Goal: Task Accomplishment & Management: Use online tool/utility

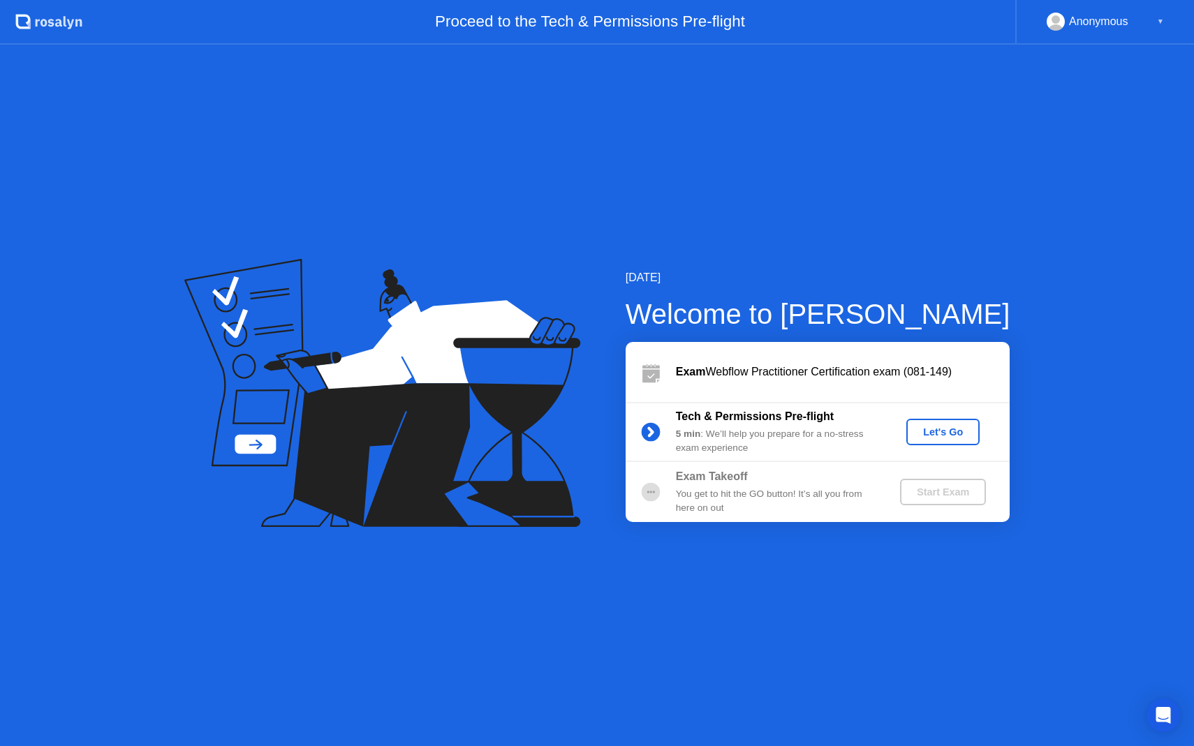
click at [737, 492] on div "You get to hit the GO button! It’s all you from here on out" at bounding box center [776, 501] width 201 height 29
click at [733, 434] on div "5 min : We’ll help you prepare for a no-stress exam experience" at bounding box center [776, 441] width 201 height 29
click at [934, 433] on div "Let's Go" at bounding box center [943, 432] width 62 height 11
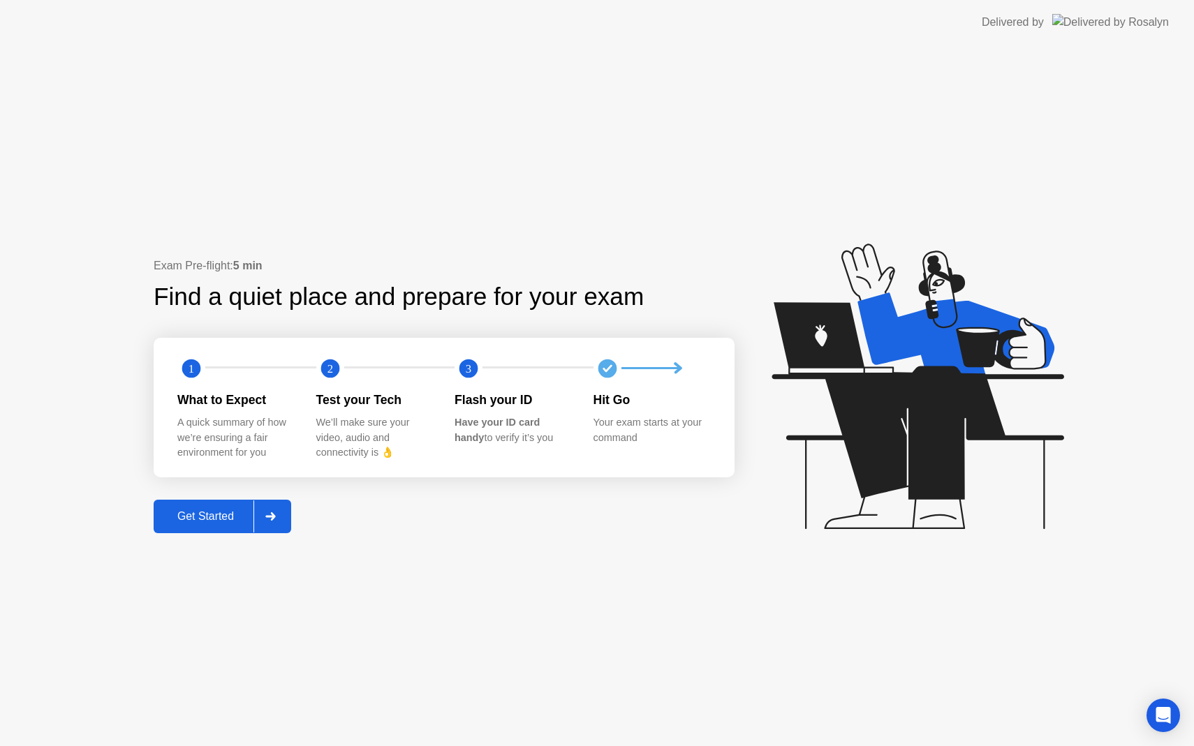
click at [224, 513] on div "Get Started" at bounding box center [206, 516] width 96 height 13
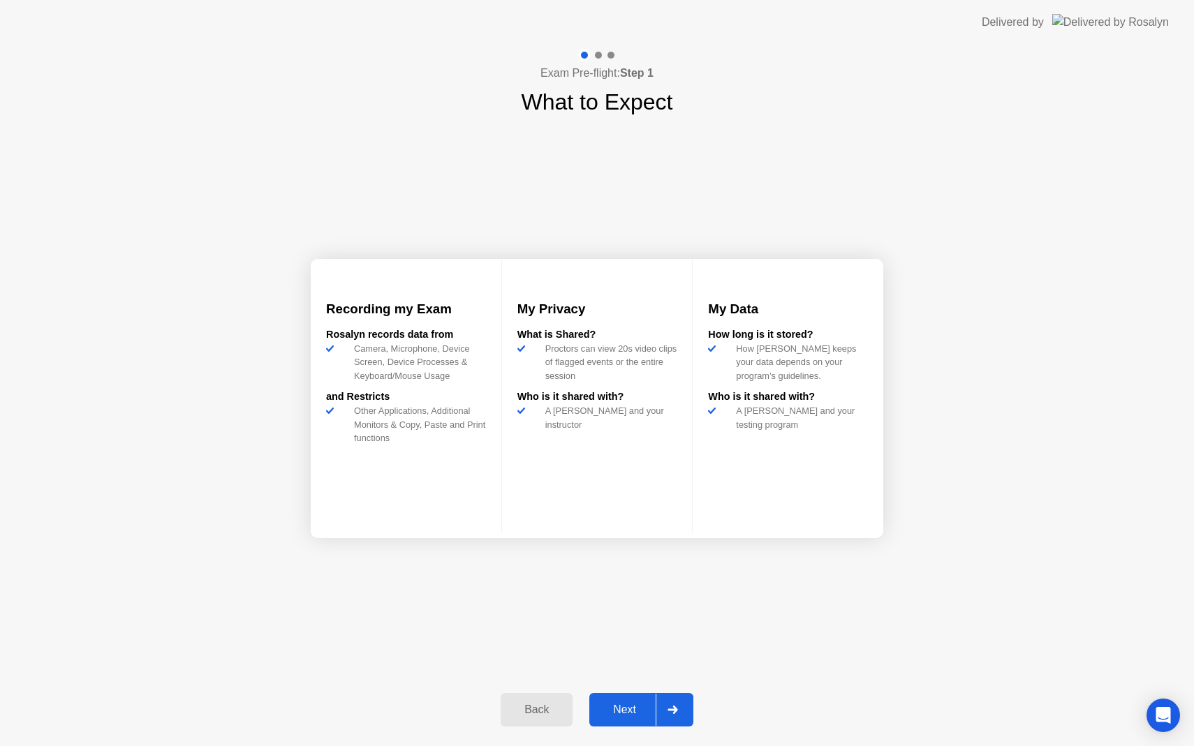
click at [626, 707] on div "Next" at bounding box center [625, 710] width 62 height 13
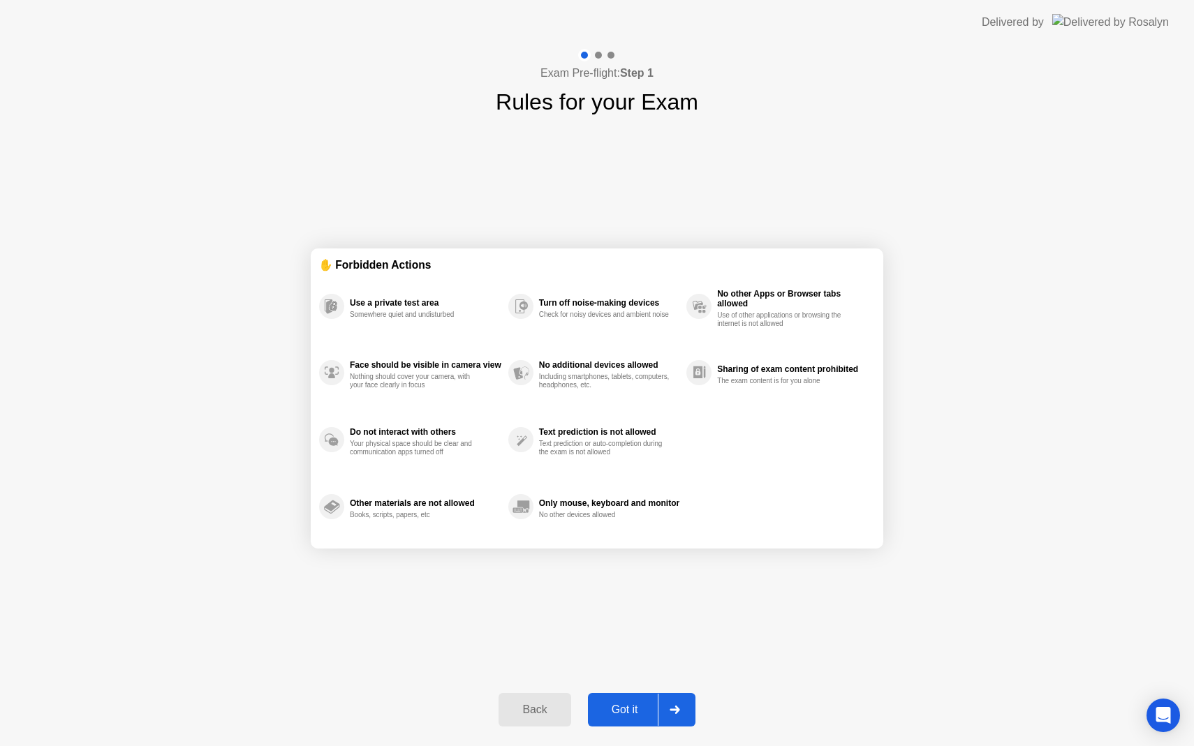
click at [650, 707] on div "Got it" at bounding box center [625, 710] width 66 height 13
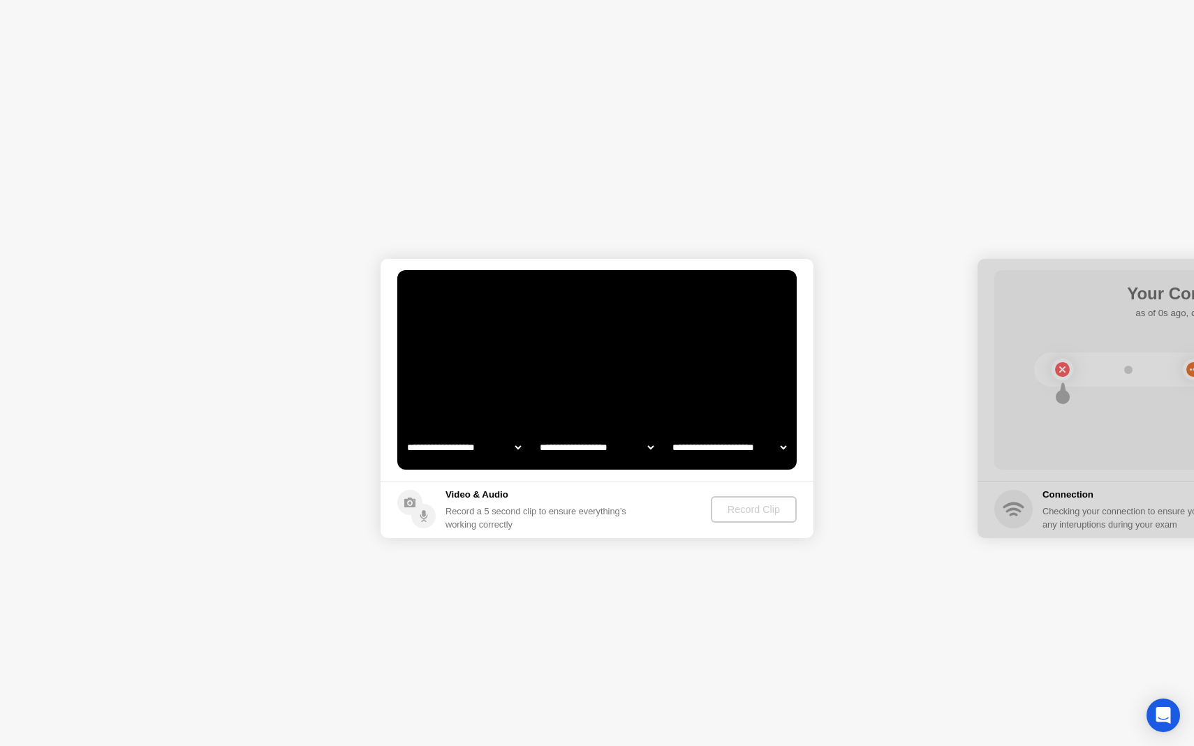
select select "**********"
select select "*******"
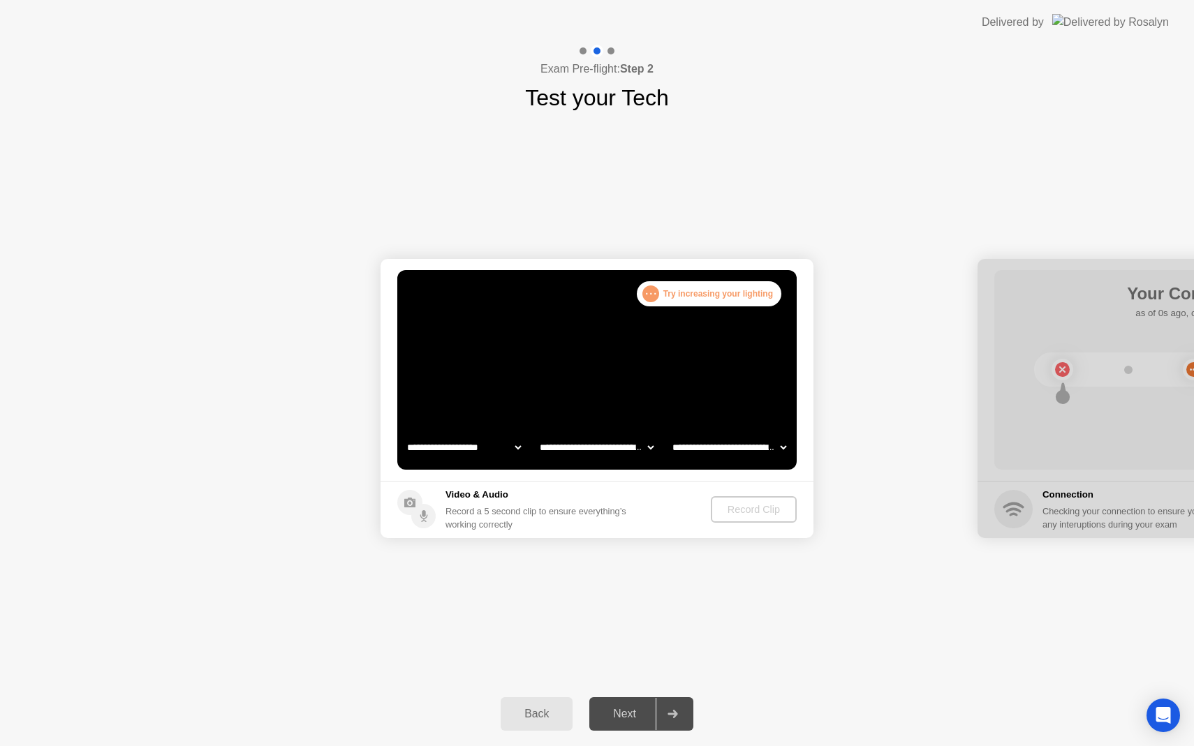
click at [611, 450] on select "**********" at bounding box center [596, 448] width 119 height 28
click at [716, 455] on select "**********" at bounding box center [729, 448] width 119 height 28
click at [577, 451] on select "**********" at bounding box center [596, 448] width 119 height 28
click at [469, 447] on select "**********" at bounding box center [463, 448] width 119 height 28
select select "**********"
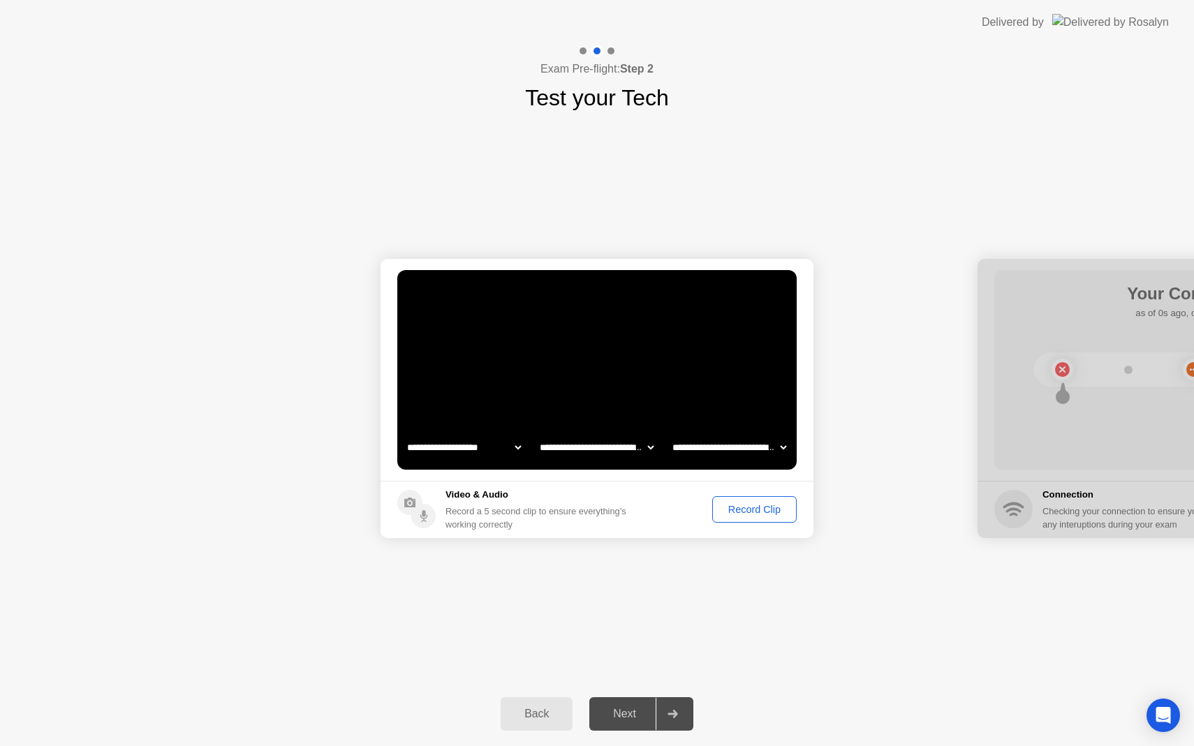
click at [745, 512] on div "Record Clip" at bounding box center [754, 509] width 75 height 11
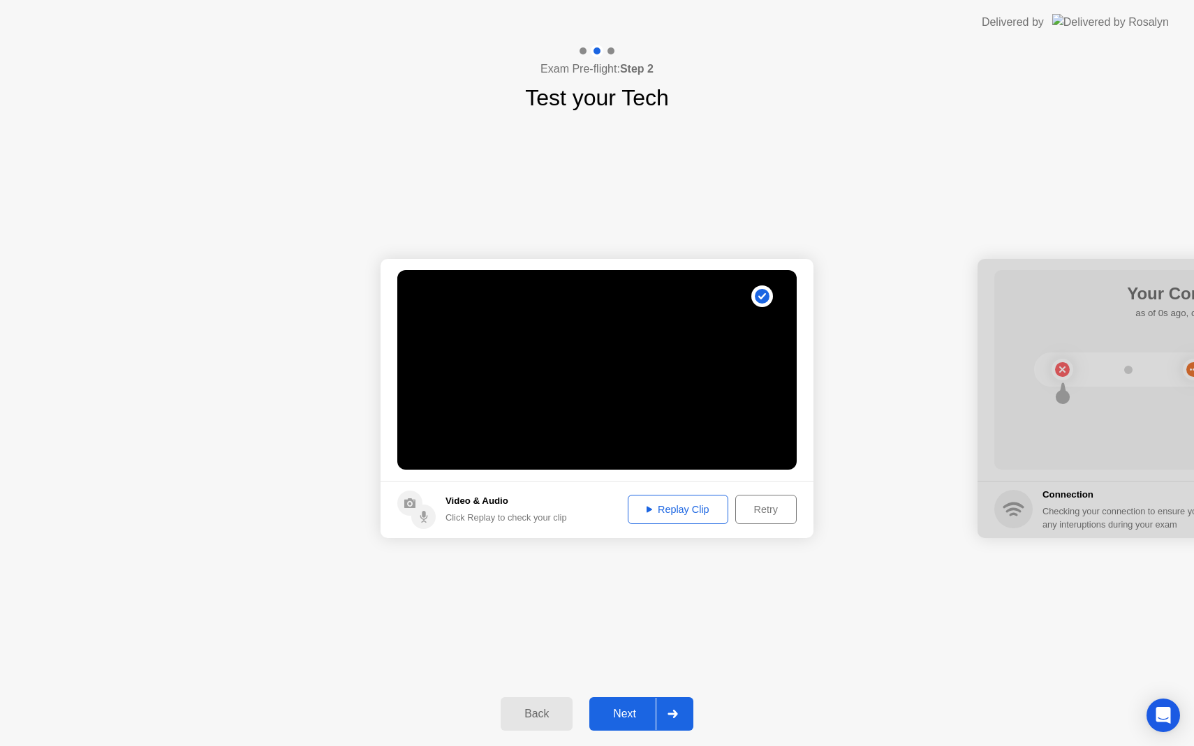
click at [663, 513] on div "Replay Clip" at bounding box center [678, 509] width 91 height 11
click at [620, 708] on div "Next" at bounding box center [625, 714] width 62 height 13
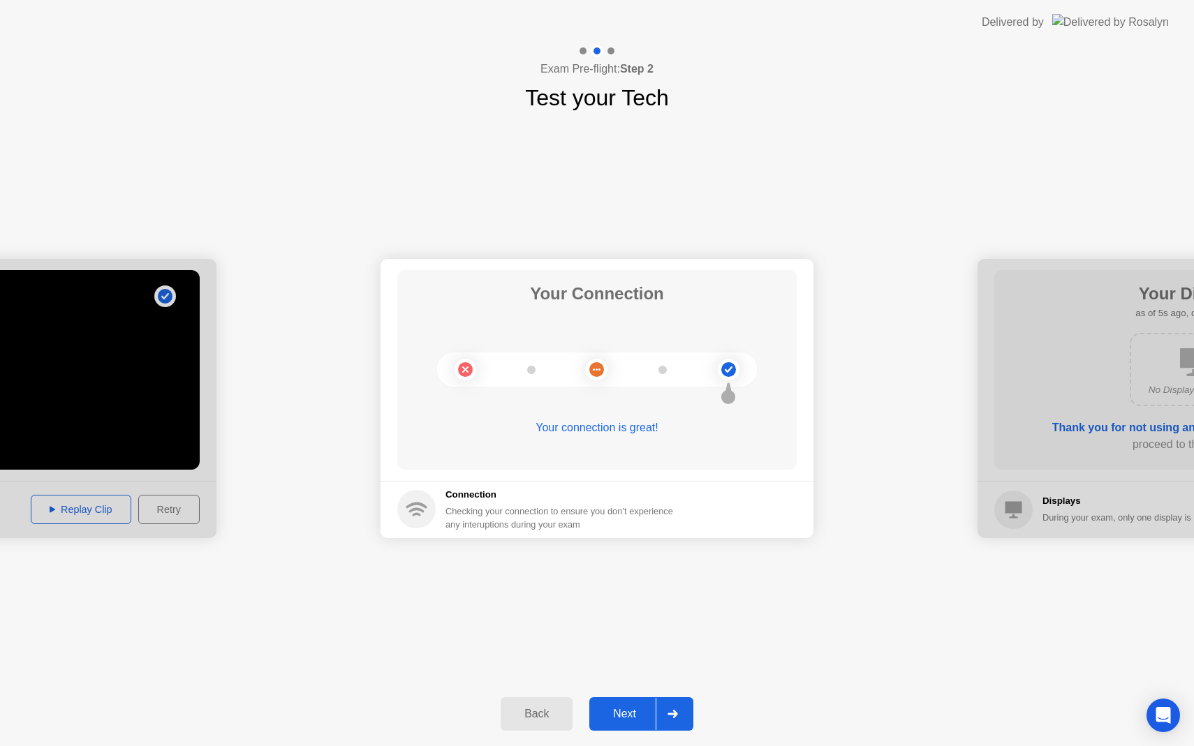
click at [637, 716] on div "Next" at bounding box center [625, 714] width 62 height 13
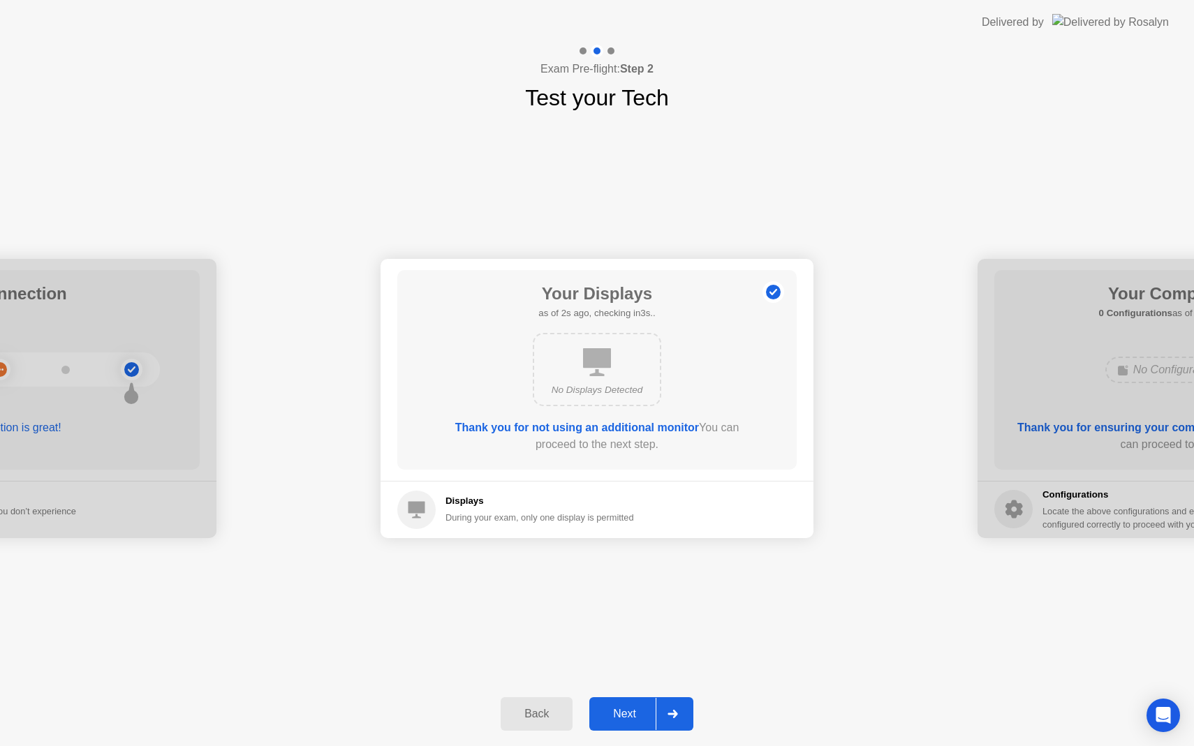
click at [623, 716] on div "Next" at bounding box center [625, 714] width 62 height 13
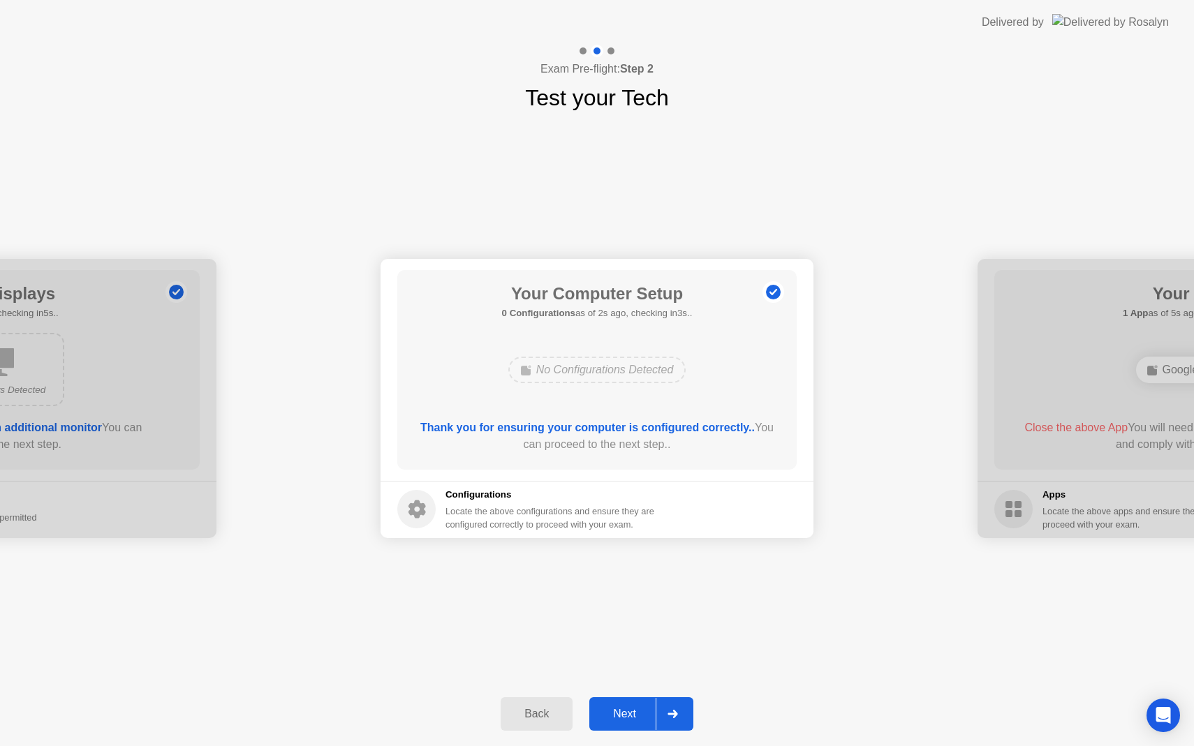
click at [638, 712] on div "Next" at bounding box center [625, 714] width 62 height 13
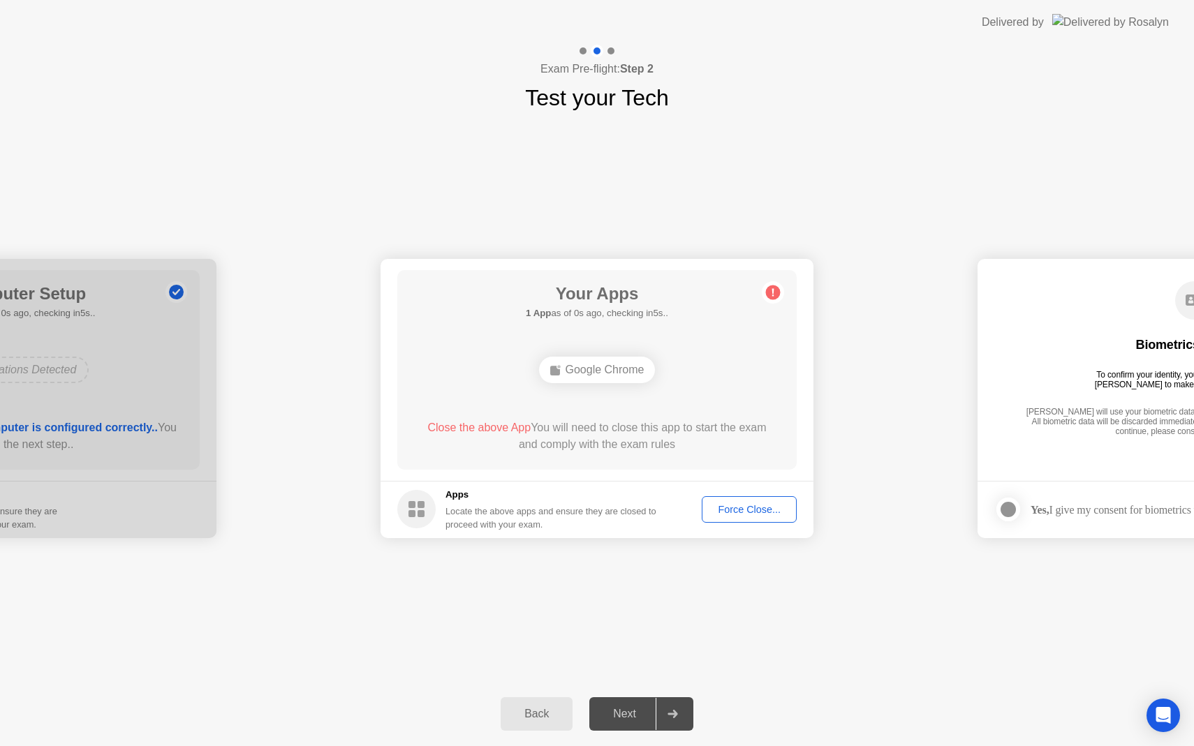
click at [763, 504] on div "Force Close..." at bounding box center [749, 509] width 85 height 11
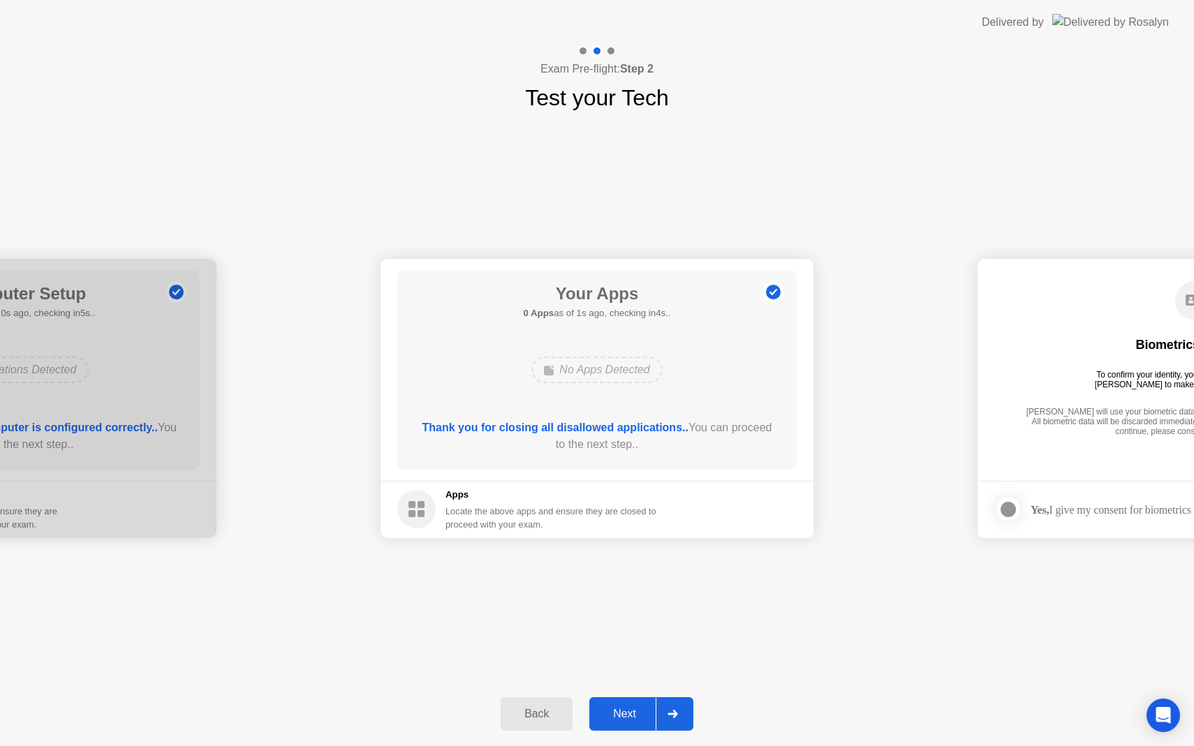
click at [619, 723] on button "Next" at bounding box center [641, 715] width 104 height 34
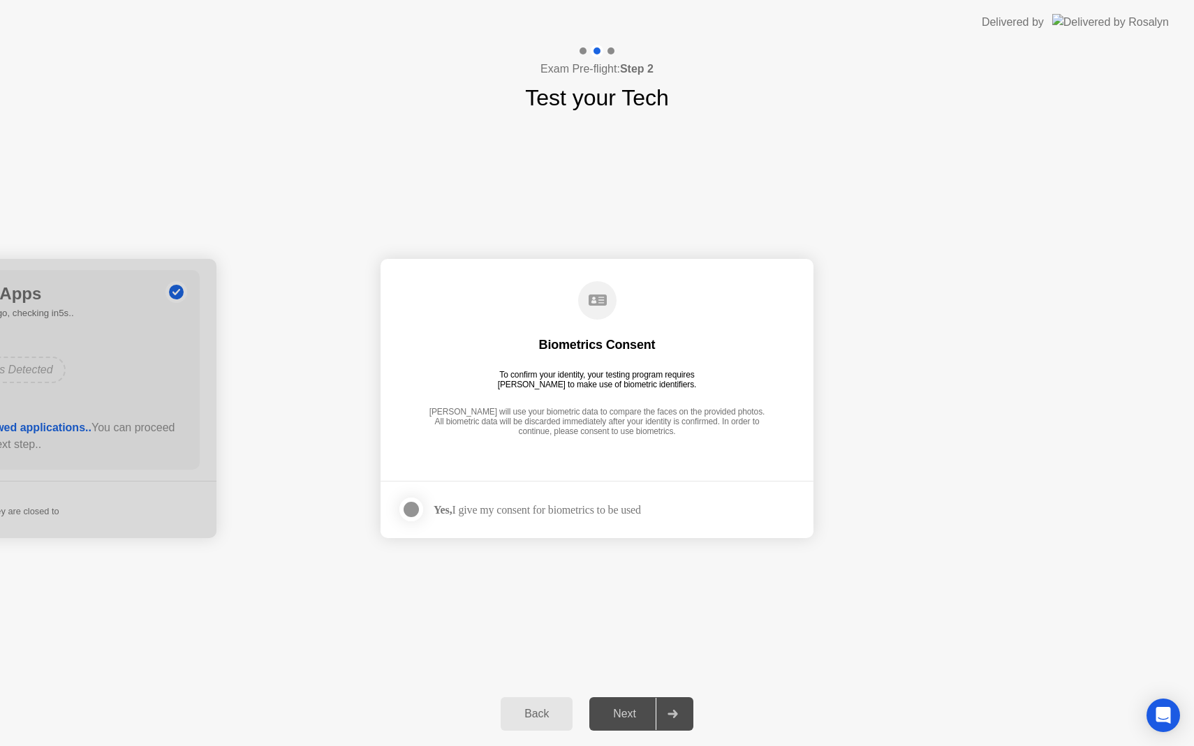
click at [563, 520] on div "Yes, I give my consent for biometrics to be used" at bounding box center [519, 510] width 244 height 28
click at [558, 511] on div "Yes, I give my consent for biometrics to be used" at bounding box center [537, 509] width 207 height 13
click at [633, 709] on div "Next" at bounding box center [625, 714] width 62 height 13
click at [600, 304] on icon at bounding box center [598, 300] width 18 height 11
click at [411, 506] on div at bounding box center [411, 509] width 17 height 17
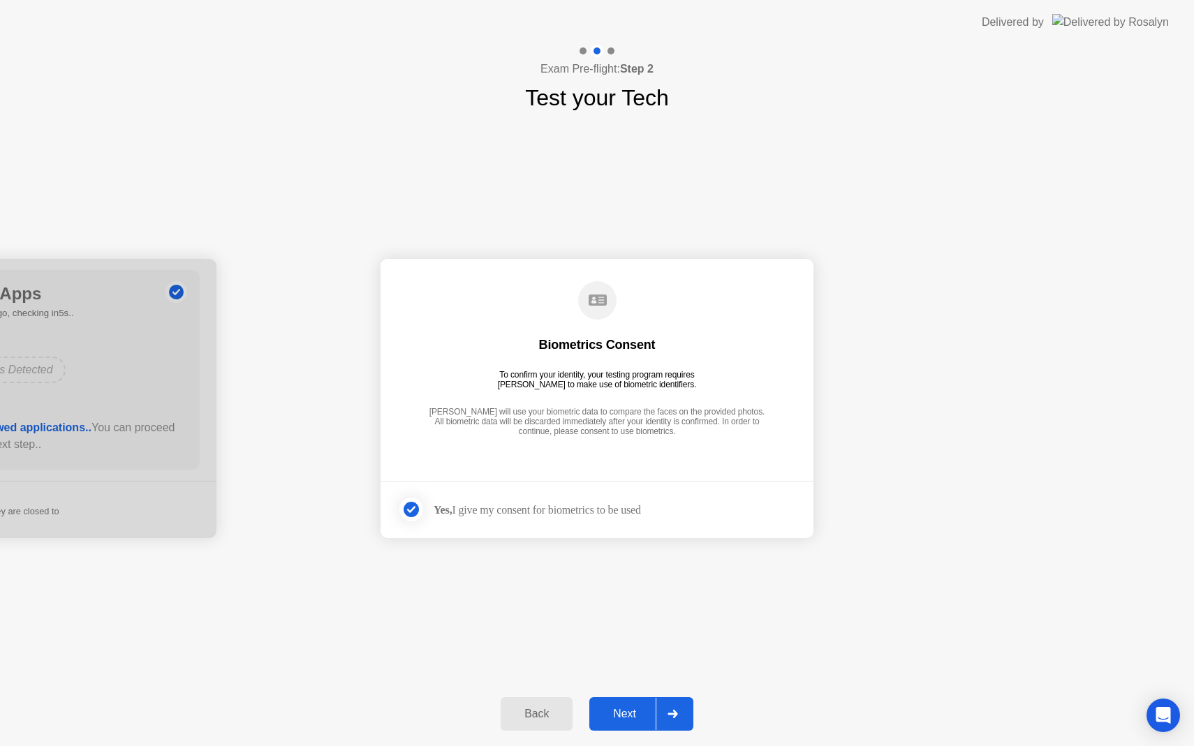
click at [625, 712] on div "Next" at bounding box center [625, 714] width 62 height 13
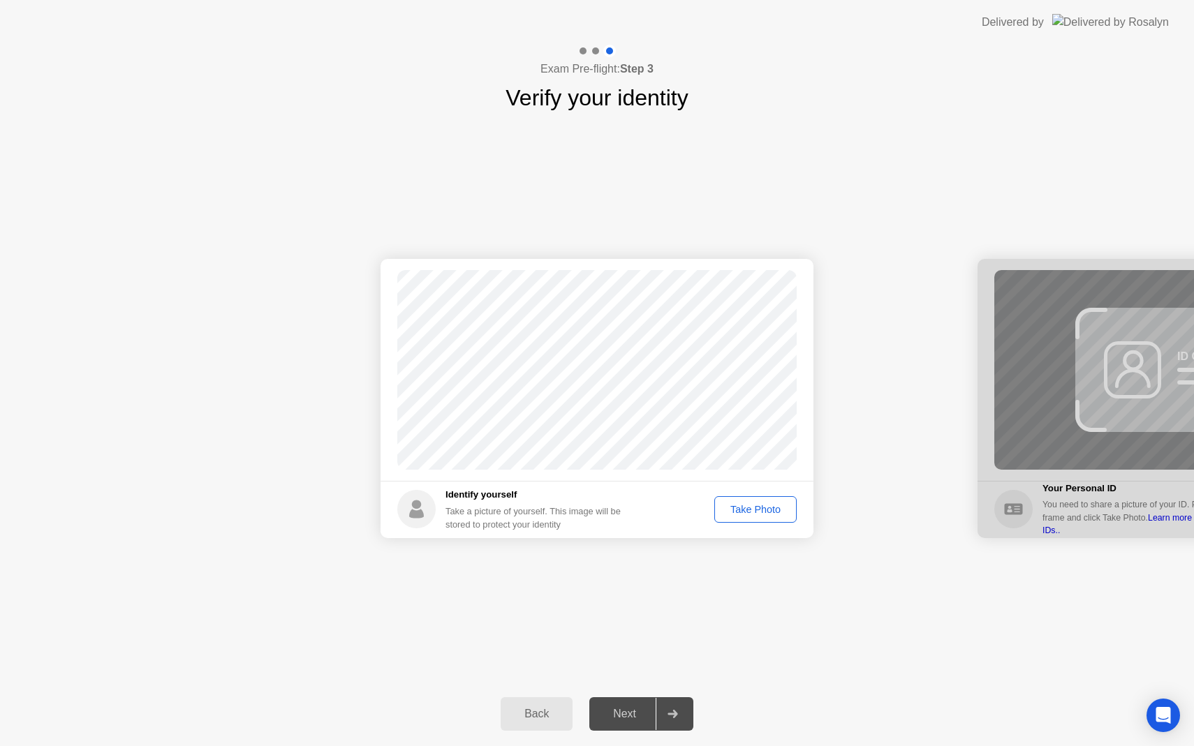
click at [737, 513] on div "Take Photo" at bounding box center [755, 509] width 73 height 11
click at [621, 713] on div "Next" at bounding box center [625, 714] width 62 height 13
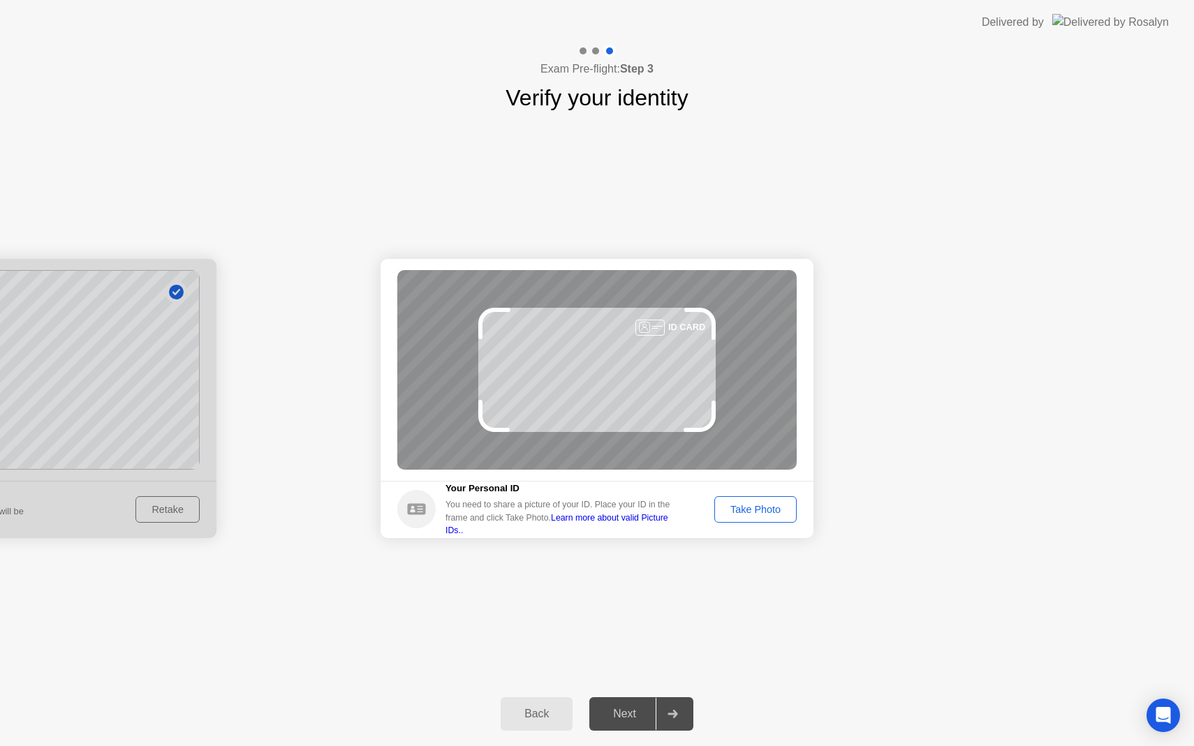
click at [742, 517] on button "Take Photo" at bounding box center [755, 510] width 82 height 27
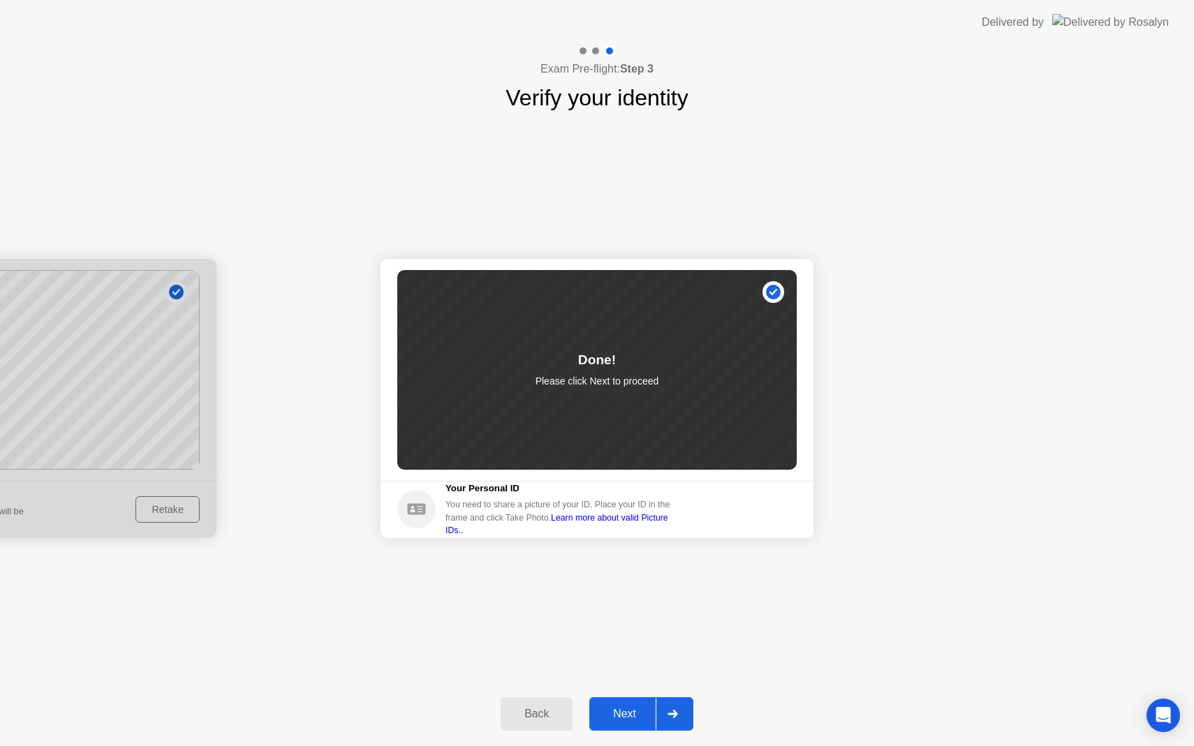
click at [621, 719] on div "Next" at bounding box center [625, 714] width 62 height 13
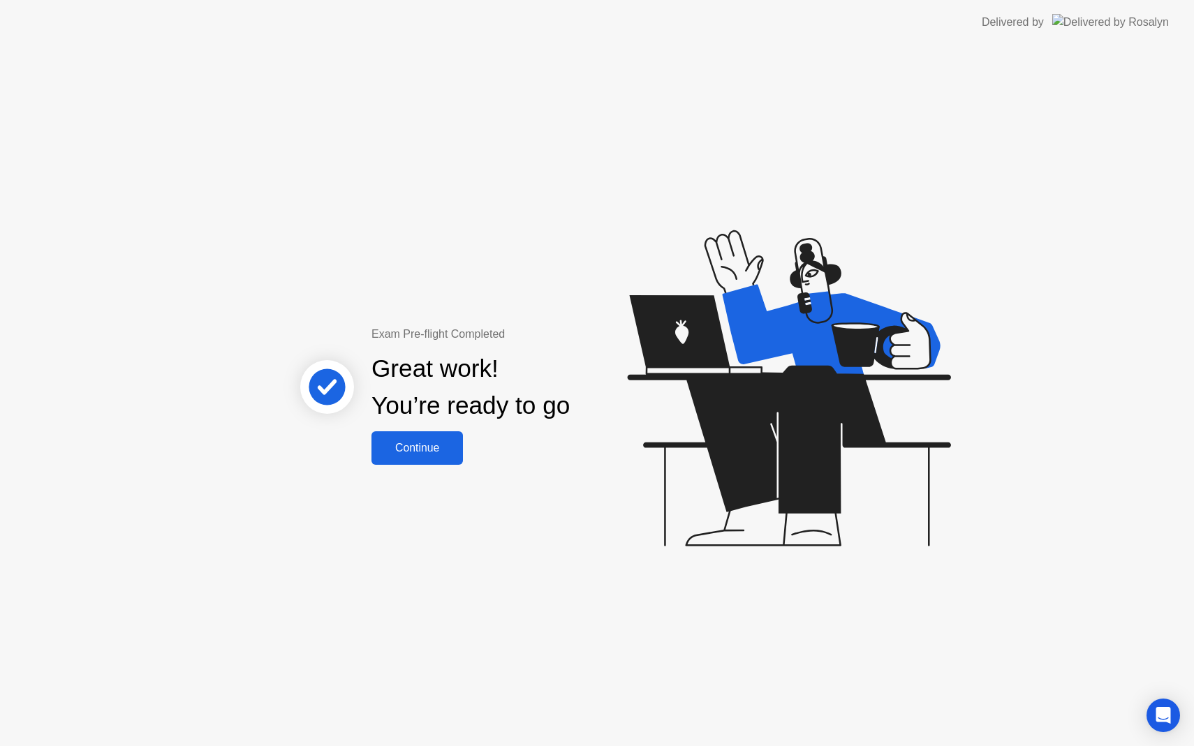
click at [436, 457] on button "Continue" at bounding box center [417, 449] width 91 height 34
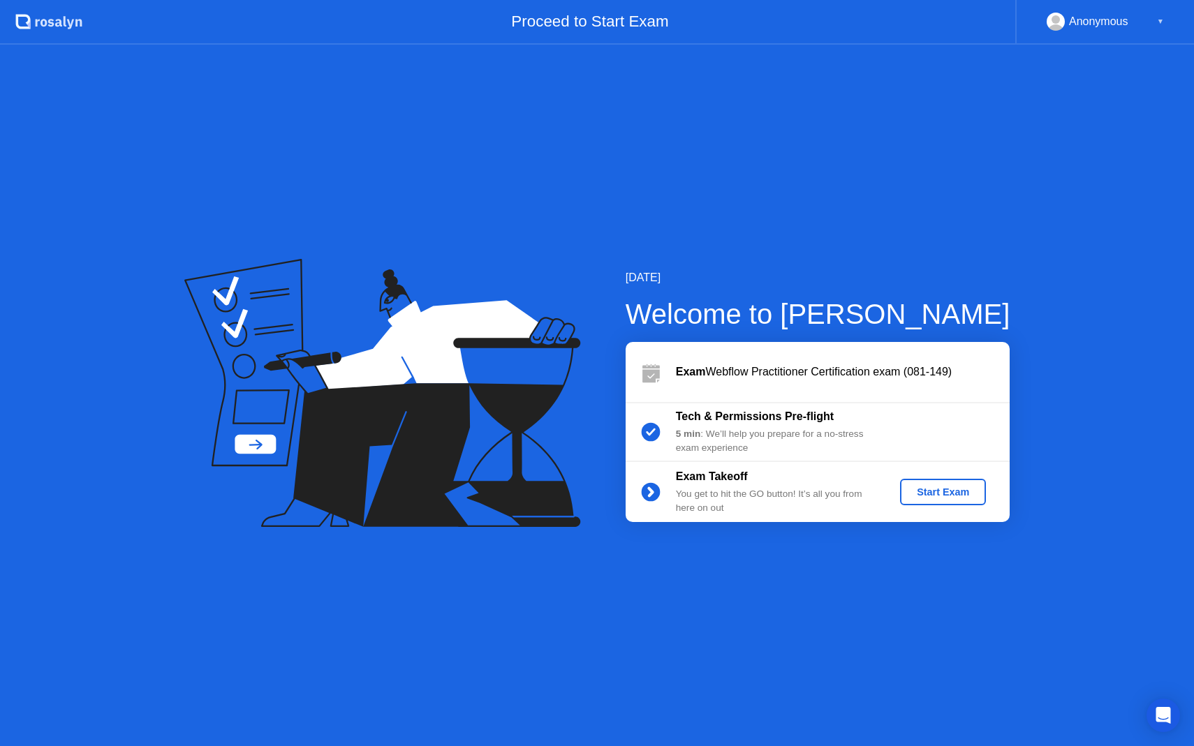
click at [934, 487] on div "Start Exam" at bounding box center [943, 492] width 75 height 11
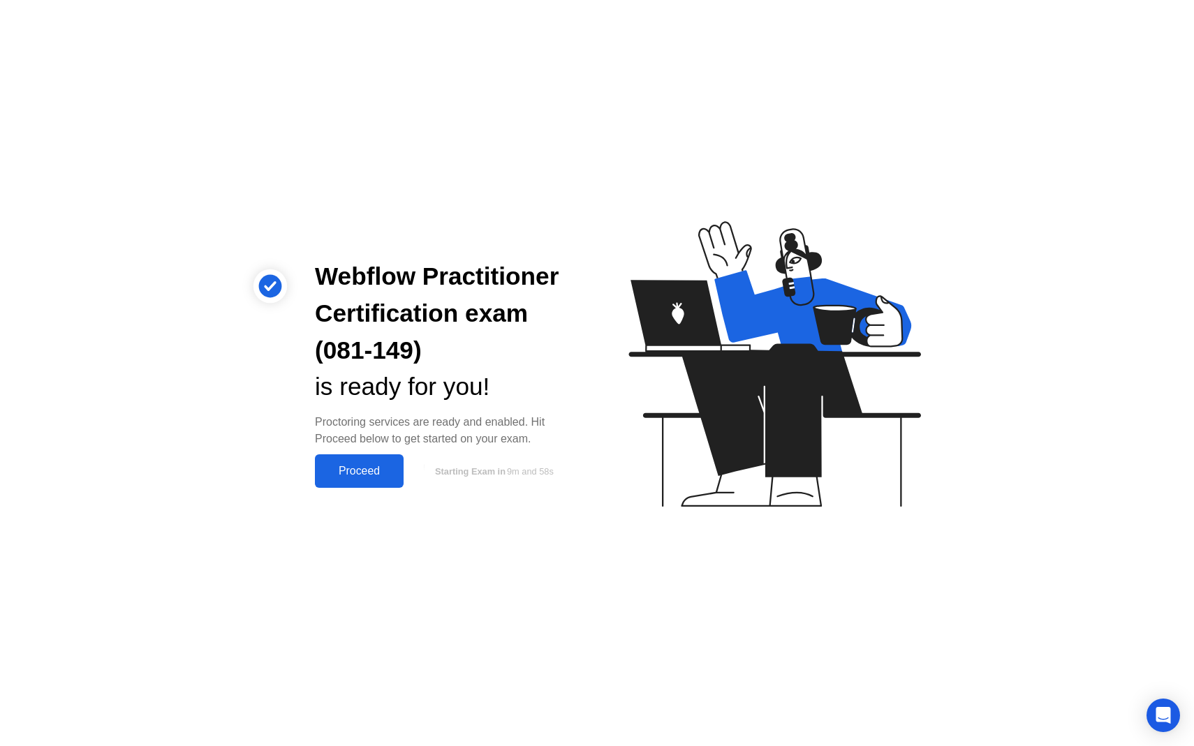
click at [372, 475] on div "Proceed" at bounding box center [359, 471] width 80 height 13
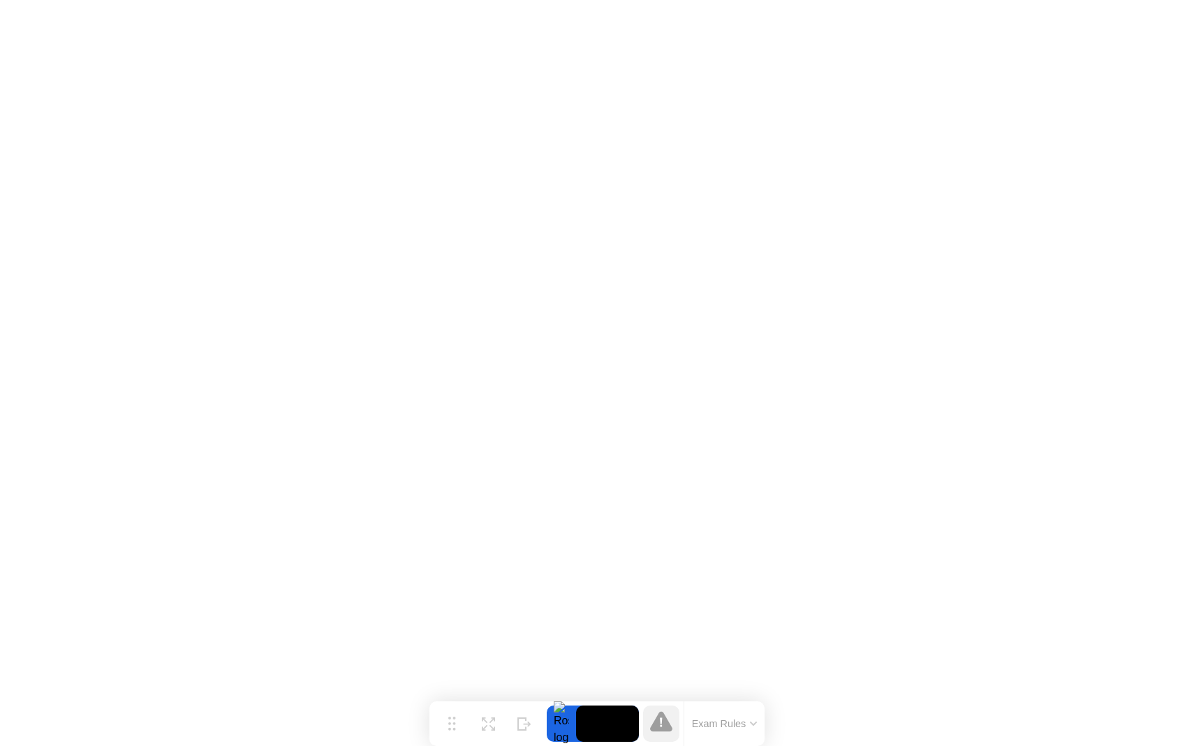
click at [728, 730] on button "Exam Rules" at bounding box center [725, 724] width 74 height 13
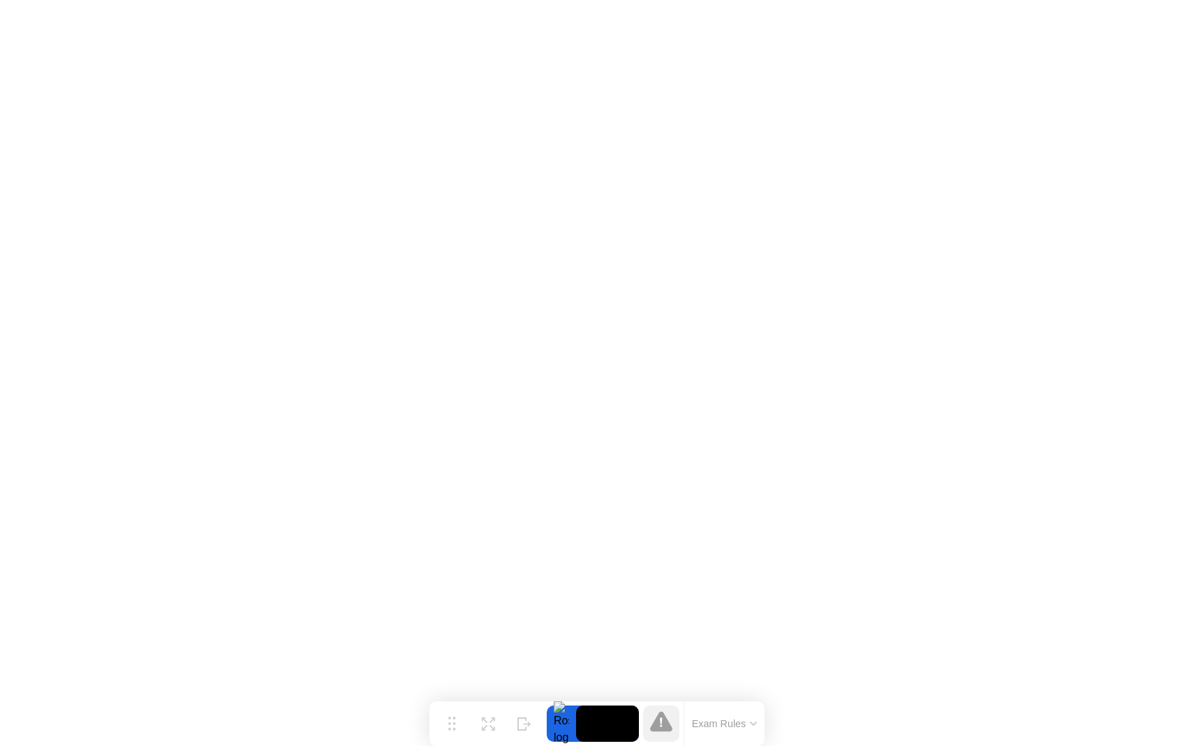
click at [657, 725] on icon at bounding box center [661, 722] width 22 height 20
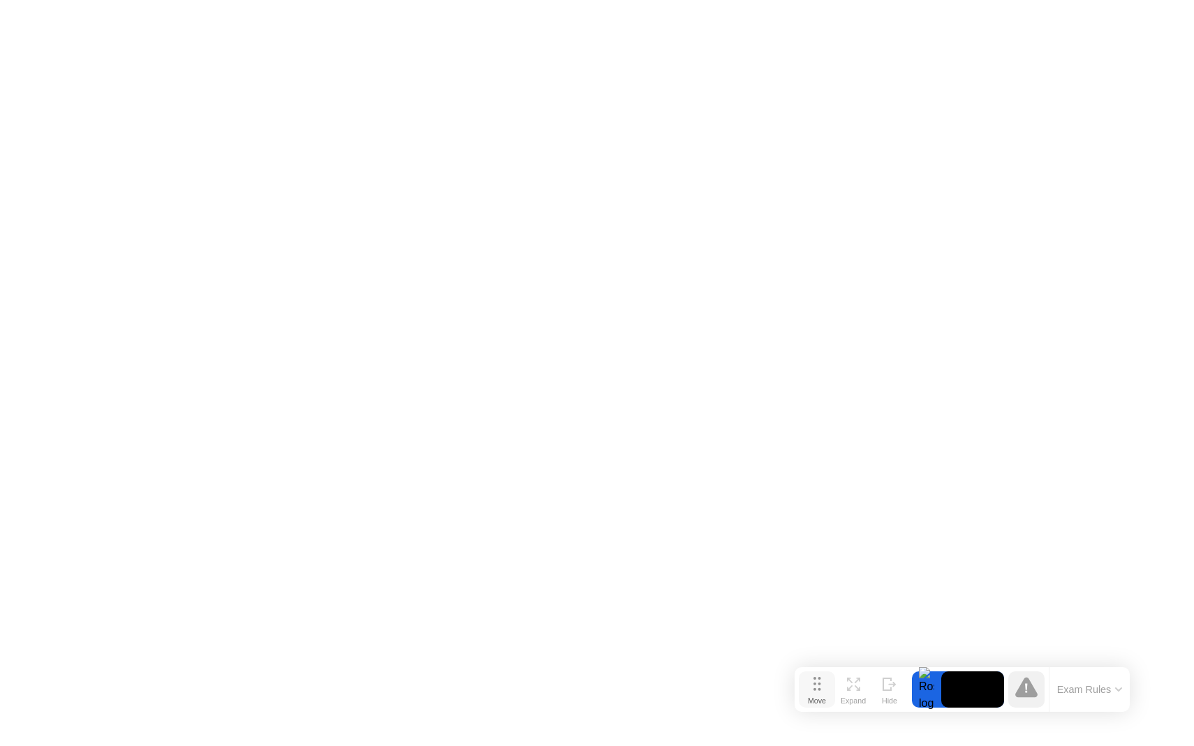
drag, startPoint x: 451, startPoint y: 726, endPoint x: 814, endPoint y: 694, distance: 363.8
click at [814, 697] on div "Move" at bounding box center [817, 701] width 18 height 8
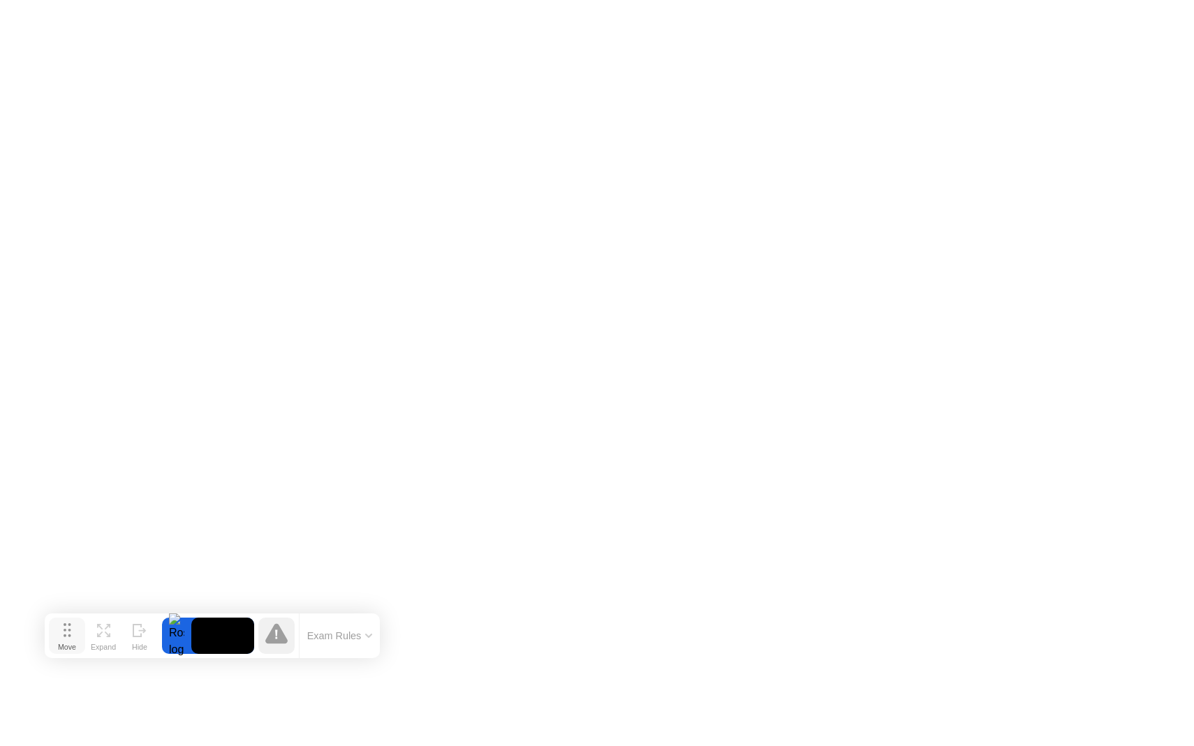
drag, startPoint x: 814, startPoint y: 694, endPoint x: 66, endPoint y: 637, distance: 750.1
click at [66, 643] on div "Move" at bounding box center [67, 647] width 18 height 8
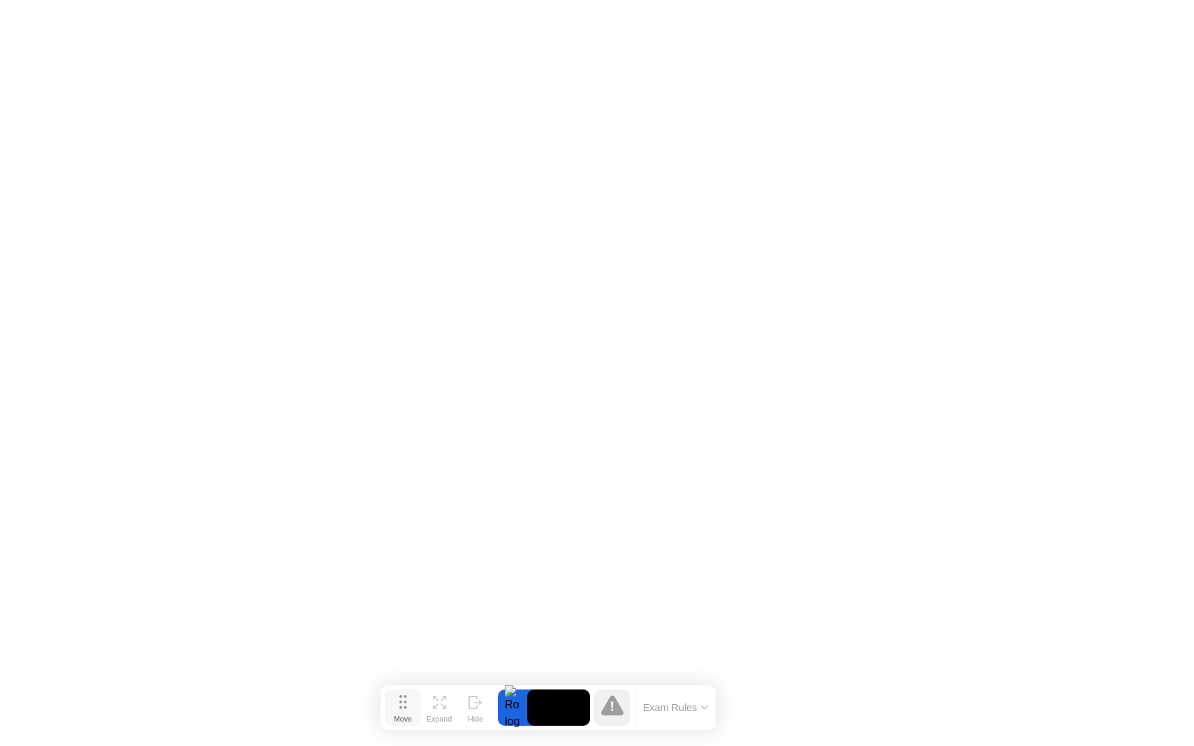
drag, startPoint x: 63, startPoint y: 635, endPoint x: 399, endPoint y: 707, distance: 344.2
click at [399, 707] on circle at bounding box center [400, 708] width 3 height 3
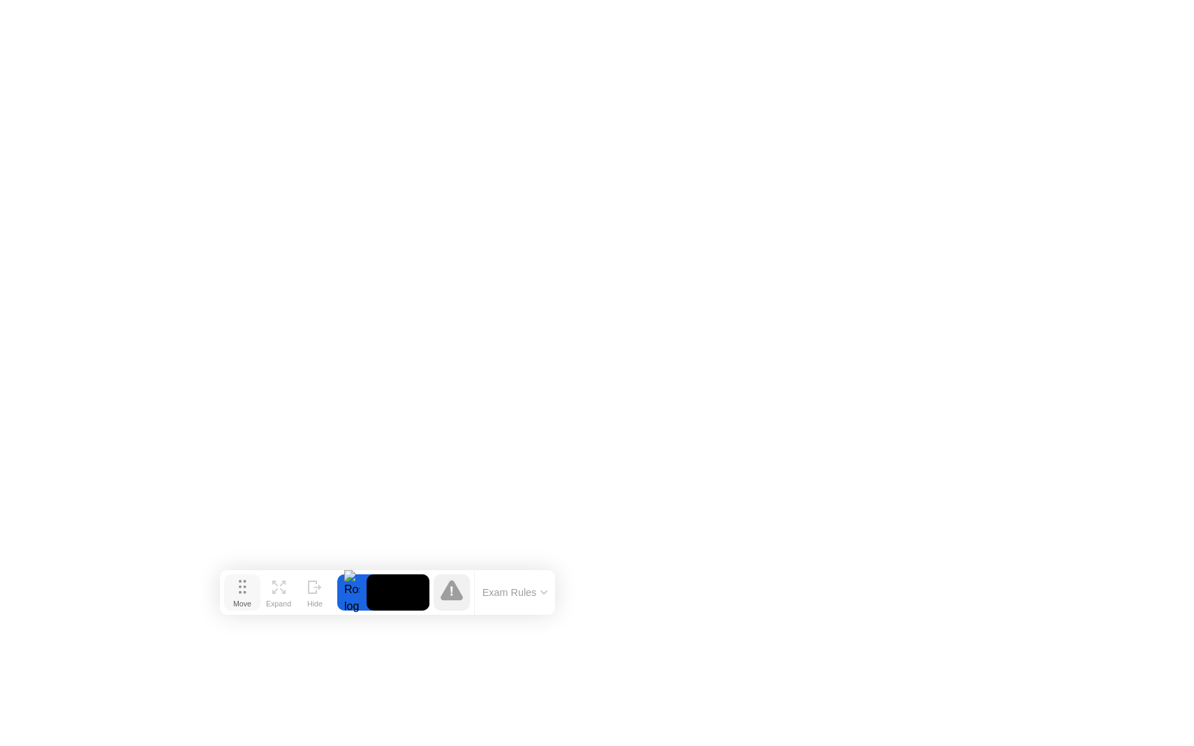
drag, startPoint x: 405, startPoint y: 705, endPoint x: 222, endPoint y: 581, distance: 221.2
click at [239, 580] on icon at bounding box center [243, 587] width 8 height 14
click at [431, 582] on icon at bounding box center [429, 580] width 22 height 20
click at [497, 585] on button "Exam Rules" at bounding box center [492, 582] width 74 height 13
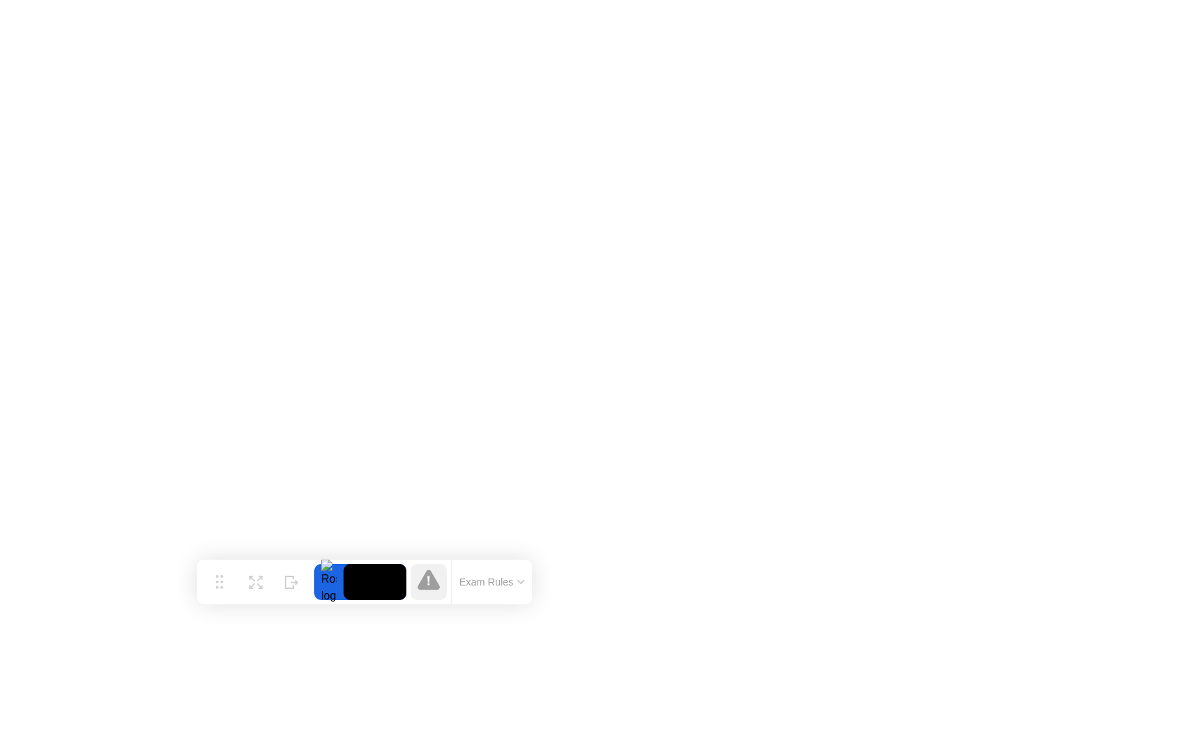
click at [438, 579] on icon at bounding box center [429, 580] width 22 height 22
click at [418, 578] on icon at bounding box center [429, 580] width 22 height 22
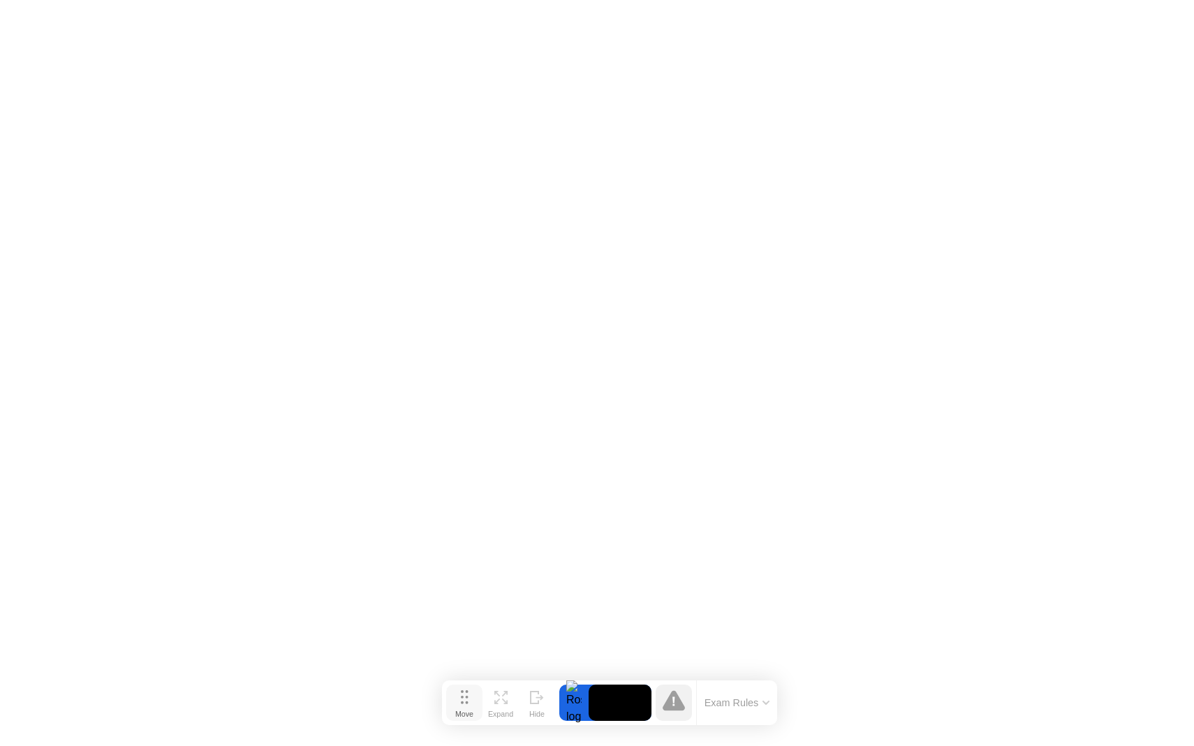
drag, startPoint x: 227, startPoint y: 577, endPoint x: 473, endPoint y: 697, distance: 273.6
click at [473, 697] on button "Move" at bounding box center [464, 703] width 36 height 36
drag, startPoint x: 469, startPoint y: 700, endPoint x: 461, endPoint y: 687, distance: 15.7
click at [462, 688] on button "Move" at bounding box center [457, 690] width 36 height 36
